Goal: Information Seeking & Learning: Learn about a topic

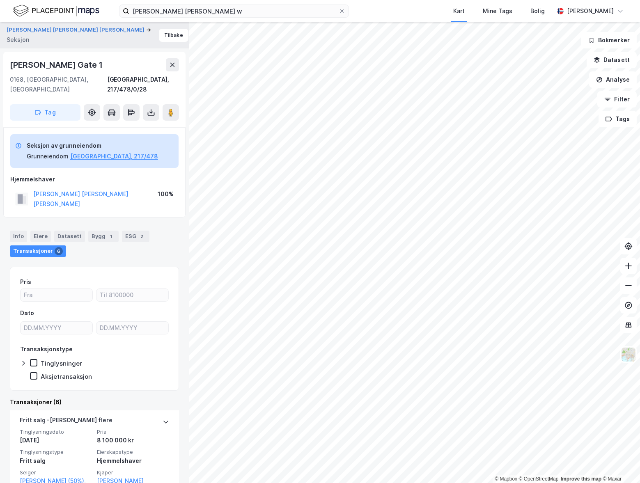
scroll to position [41, 0]
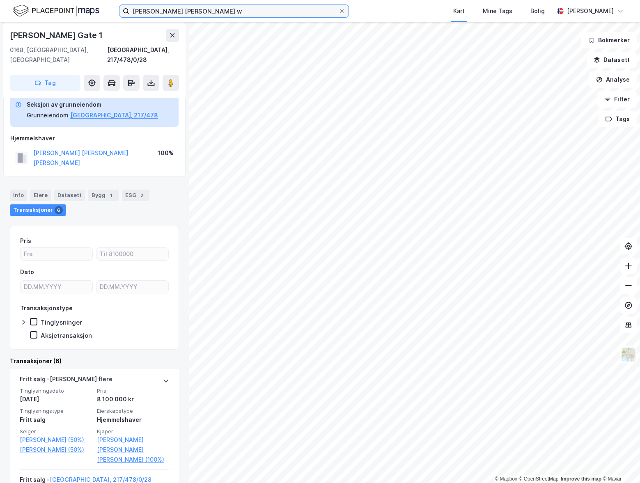
click at [238, 15] on input "[PERSON_NAME] [PERSON_NAME] w" at bounding box center [233, 11] width 209 height 12
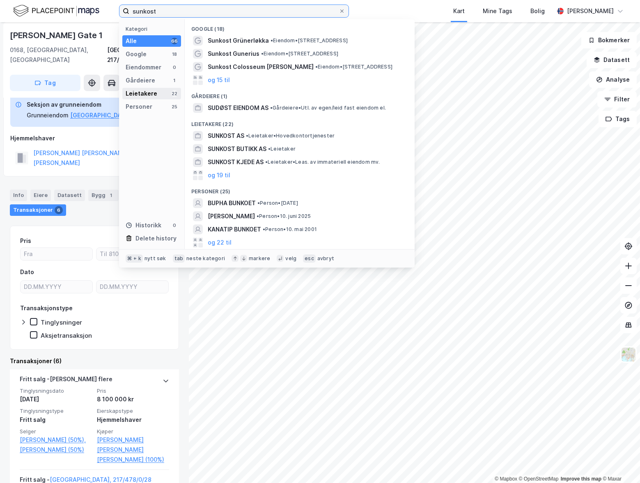
type input "sunkost"
click at [159, 93] on div "Leietakere 22" at bounding box center [151, 93] width 59 height 11
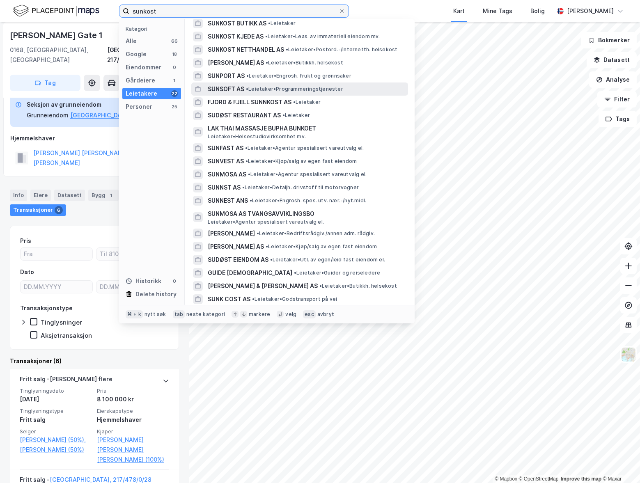
scroll to position [0, 0]
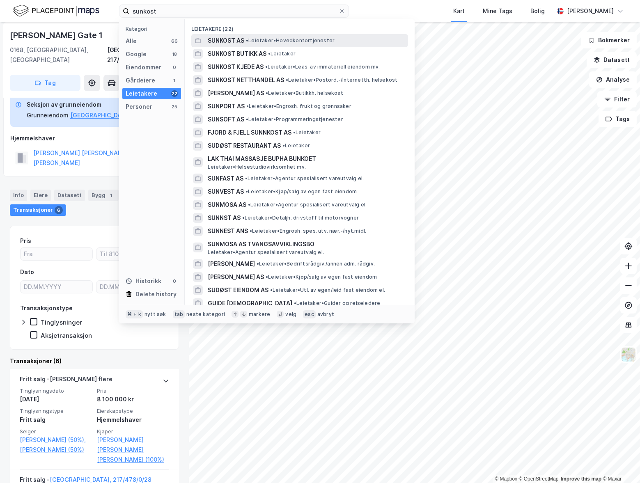
click at [225, 40] on span "SUNKOST AS" at bounding box center [226, 41] width 37 height 10
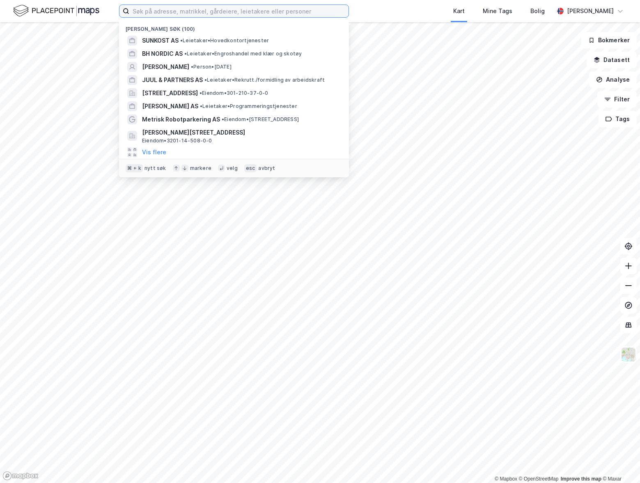
click at [218, 15] on input at bounding box center [238, 11] width 219 height 12
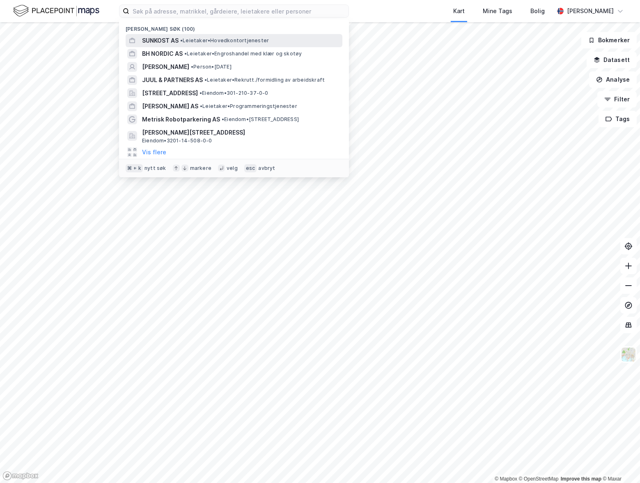
click at [172, 41] on span "SUNKOST AS" at bounding box center [160, 41] width 37 height 10
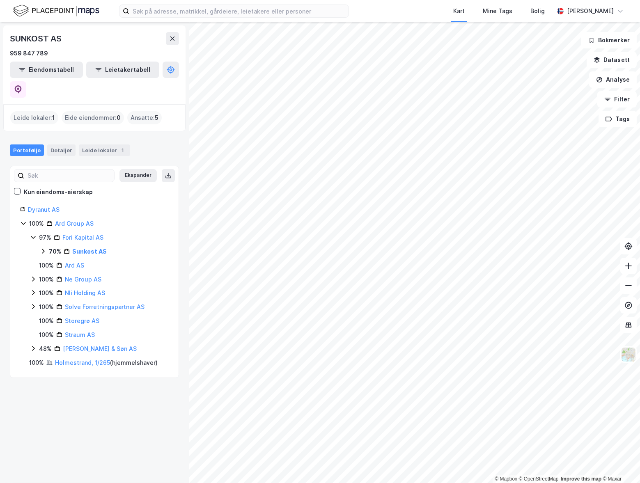
click at [43, 248] on icon at bounding box center [43, 251] width 7 height 7
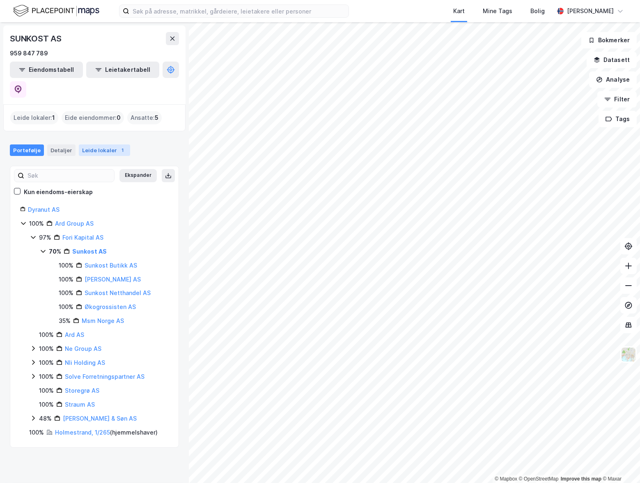
click at [119, 146] on div "1" at bounding box center [123, 150] width 8 height 8
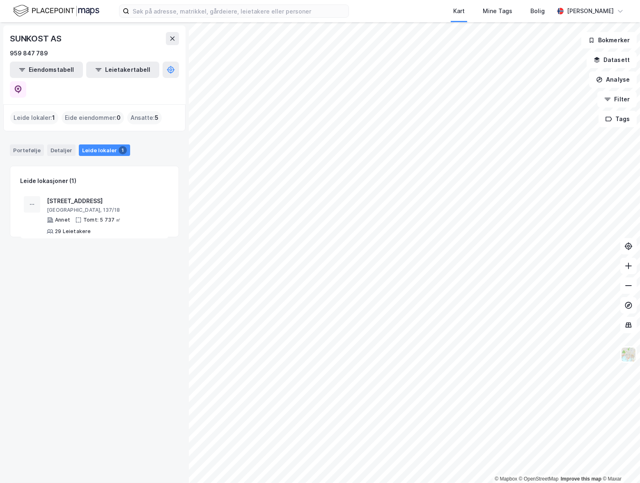
click at [76, 15] on img at bounding box center [56, 11] width 86 height 14
